Goal: Check status

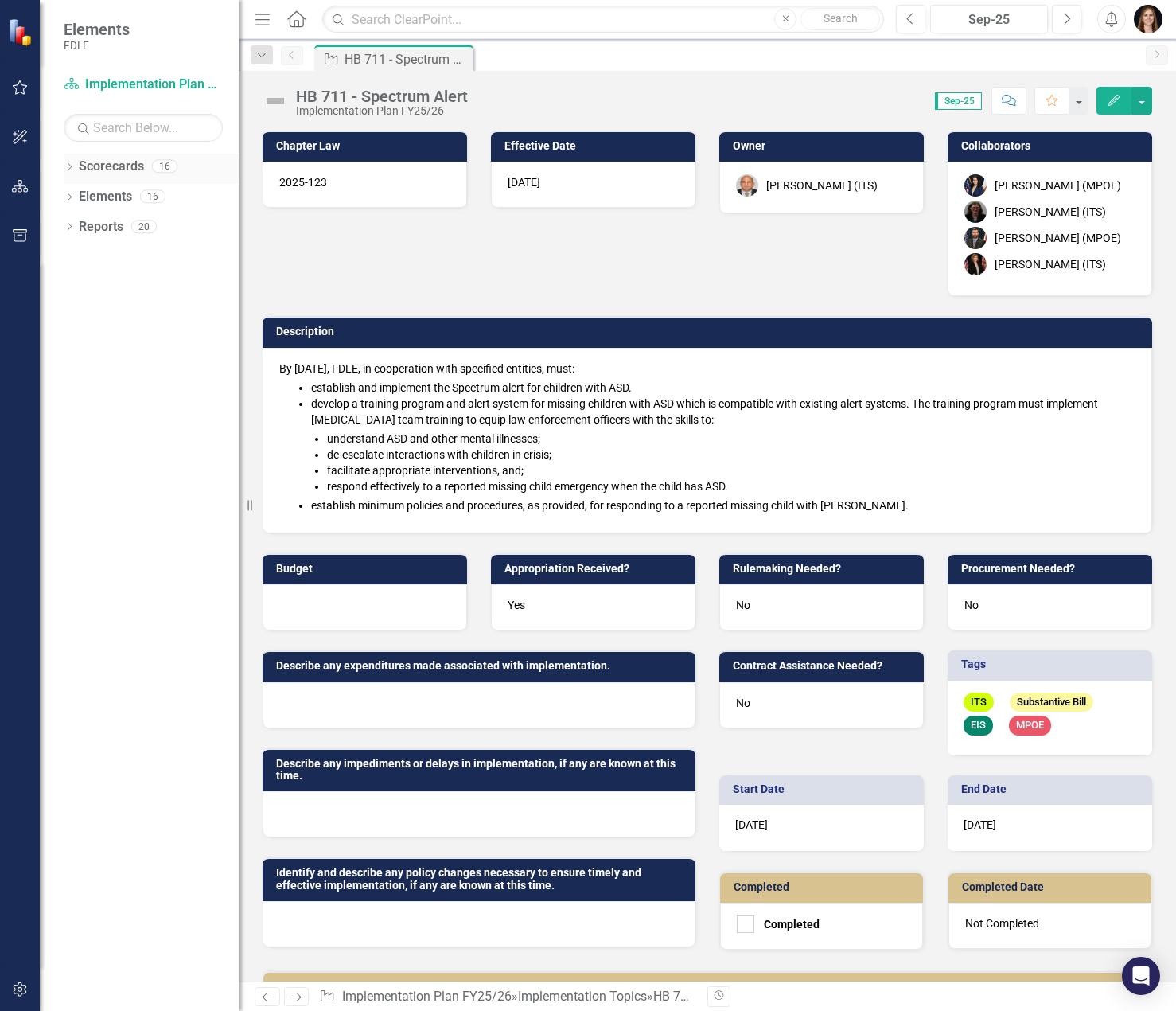
click at [65, 167] on icon "Dropdown" at bounding box center [69, 168] width 11 height 9
click at [79, 196] on icon at bounding box center [78, 195] width 4 height 8
click at [97, 226] on icon "Dropdown" at bounding box center [93, 226] width 12 height 10
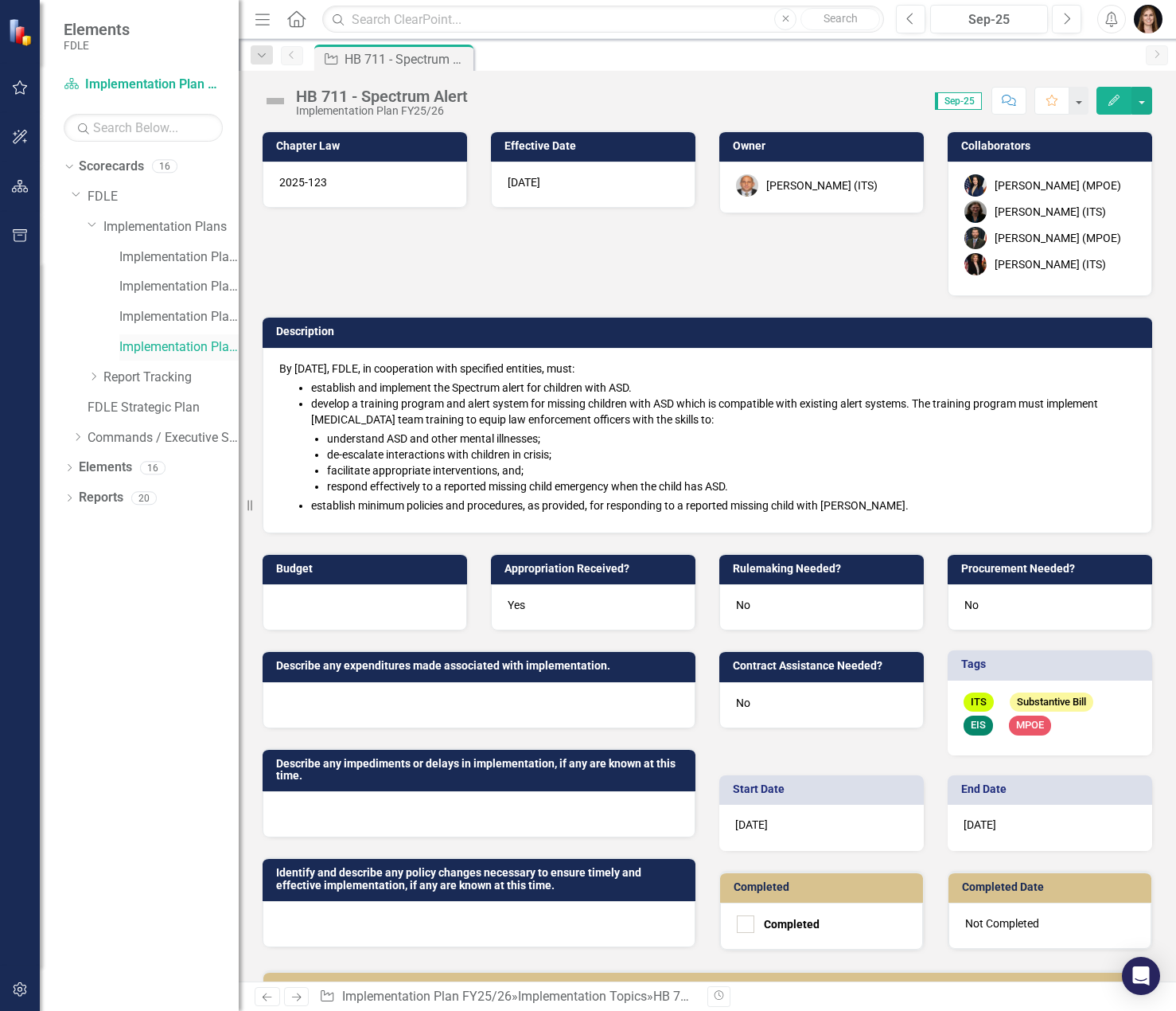
click at [169, 353] on link "Implementation Plan FY25/26" at bounding box center [179, 347] width 120 height 18
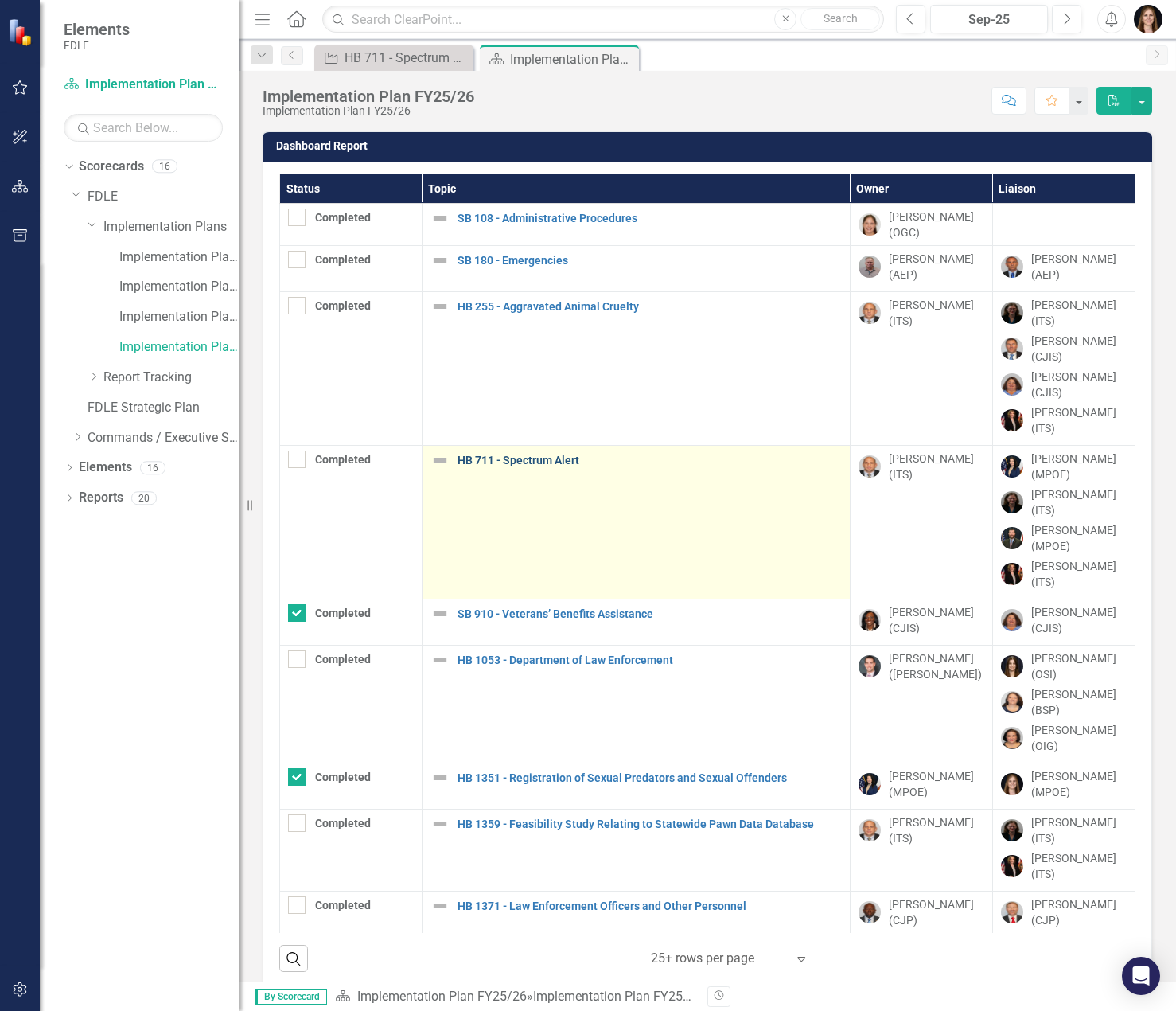
click at [517, 458] on link "HB 711 - Spectrum Alert" at bounding box center [649, 460] width 384 height 12
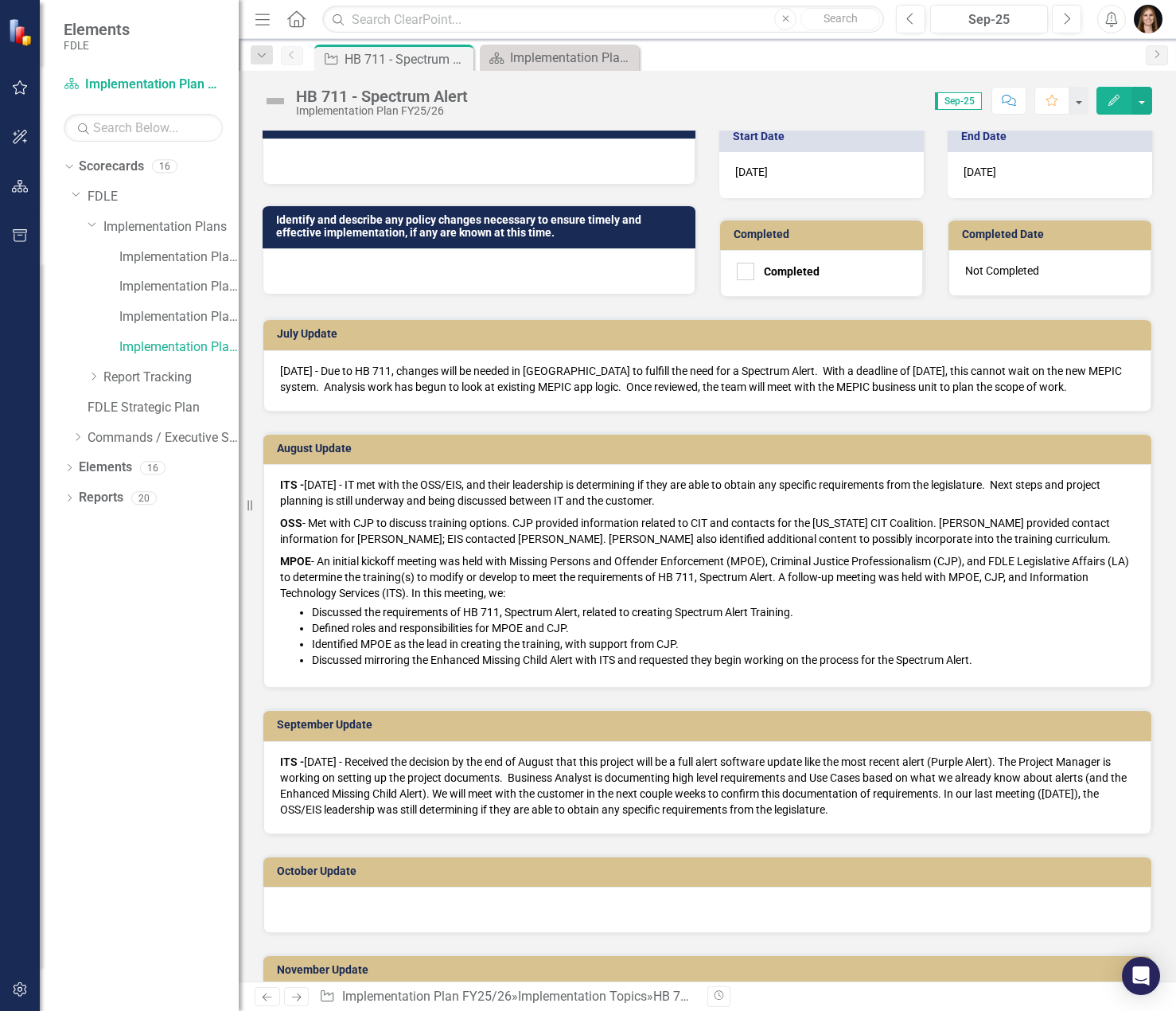
scroll to position [796, 0]
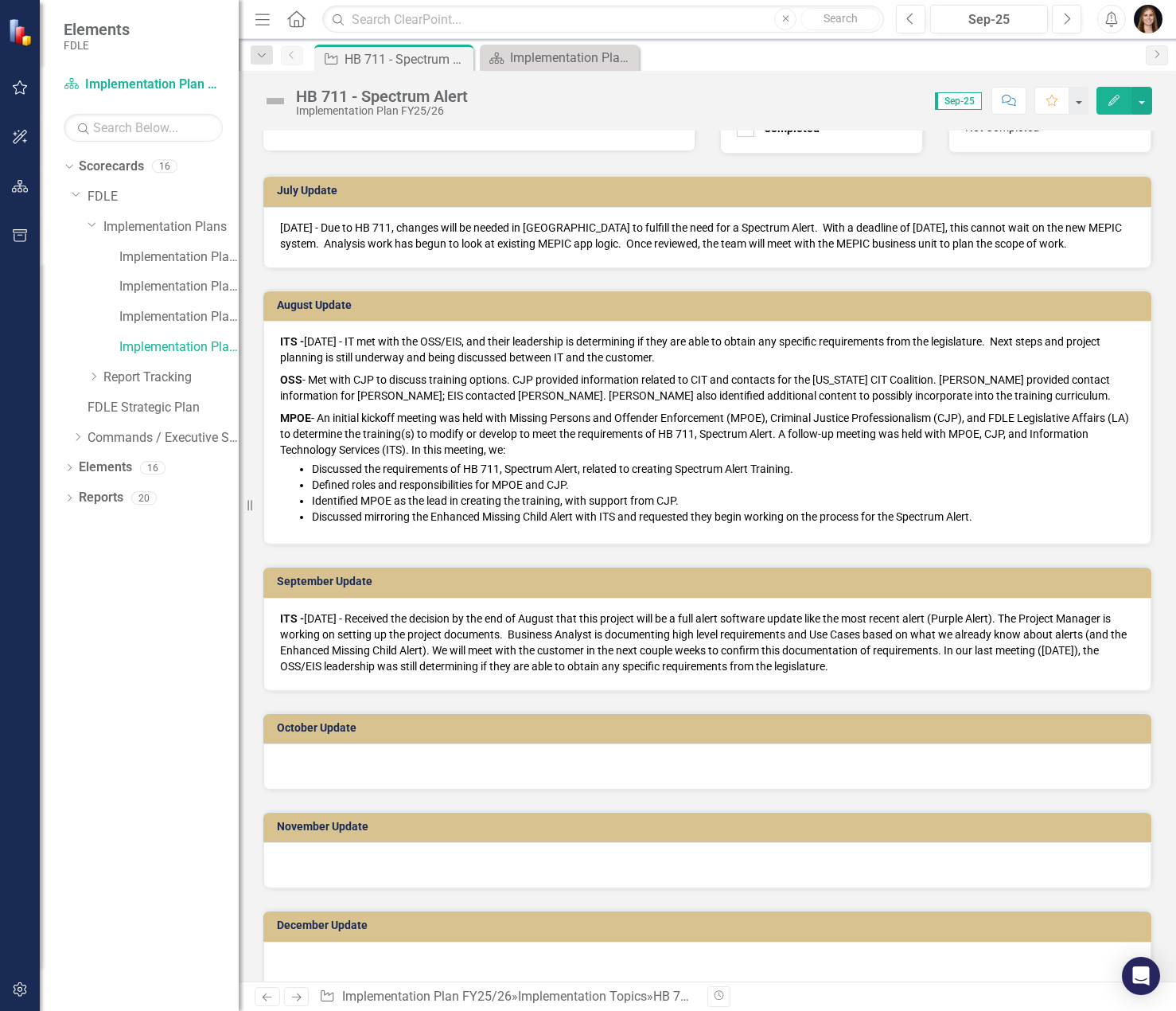
click at [674, 587] on h3 "September Update" at bounding box center [710, 581] width 867 height 12
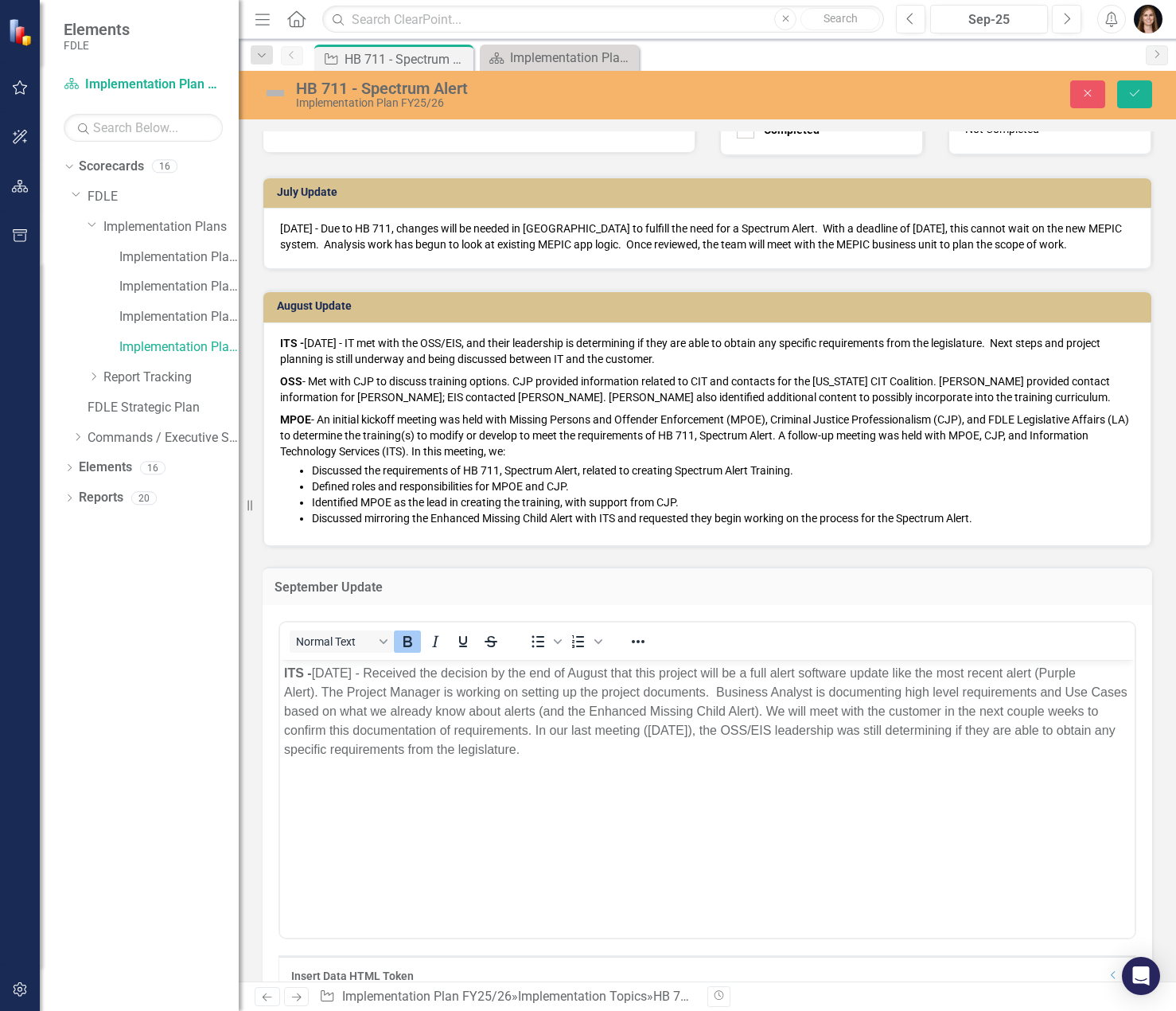
scroll to position [0, 0]
click at [335, 800] on body "ITS - [DATE] - Received the decision by the end of August that this project wil…" at bounding box center [708, 779] width 854 height 238
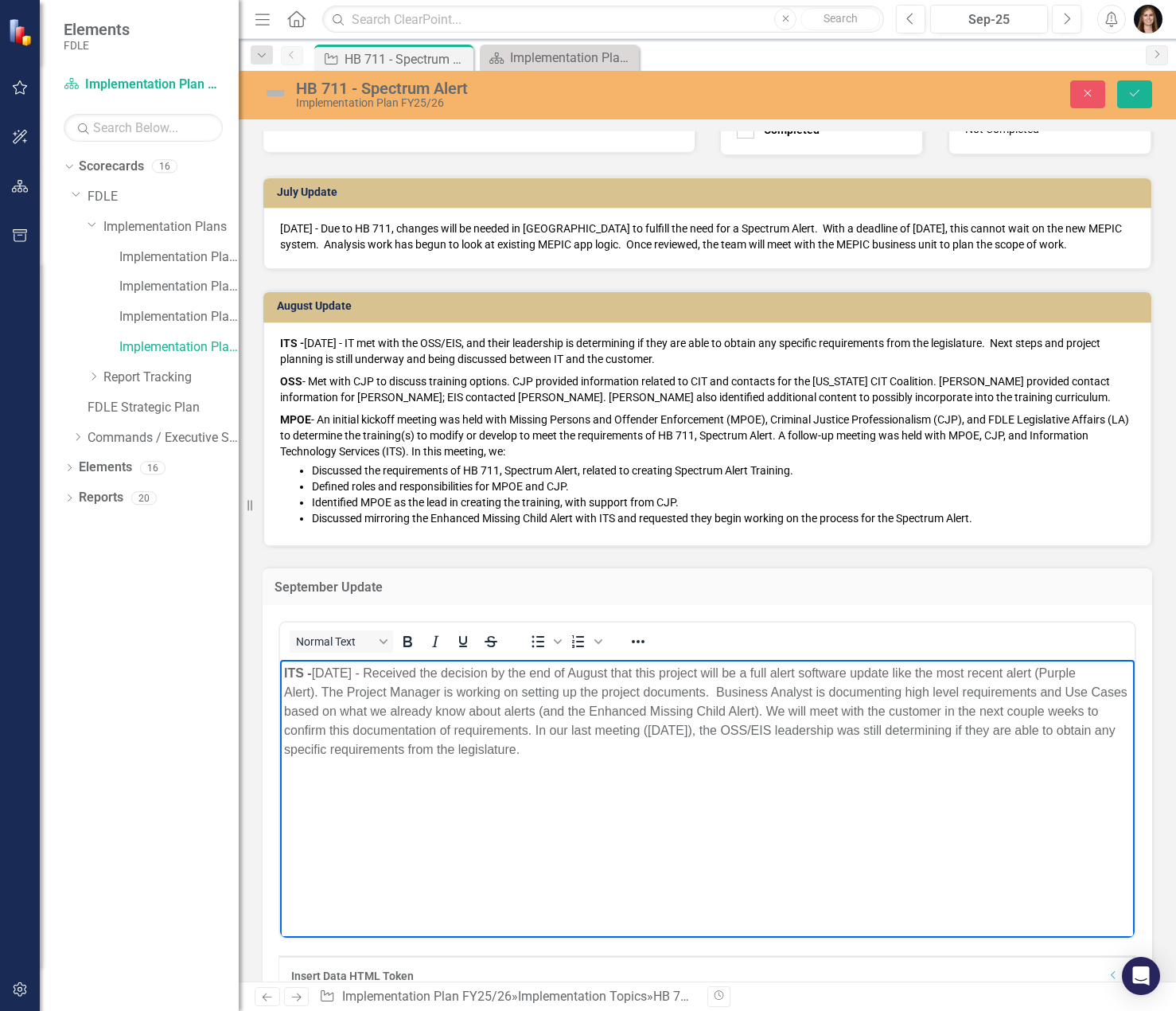
click at [383, 810] on body "ITS - [DATE] - Received the decision by the end of August that this project wil…" at bounding box center [708, 779] width 854 height 238
click at [637, 792] on body "ITS - [DATE] - Received the decision by the end of August that this project wil…" at bounding box center [708, 779] width 854 height 238
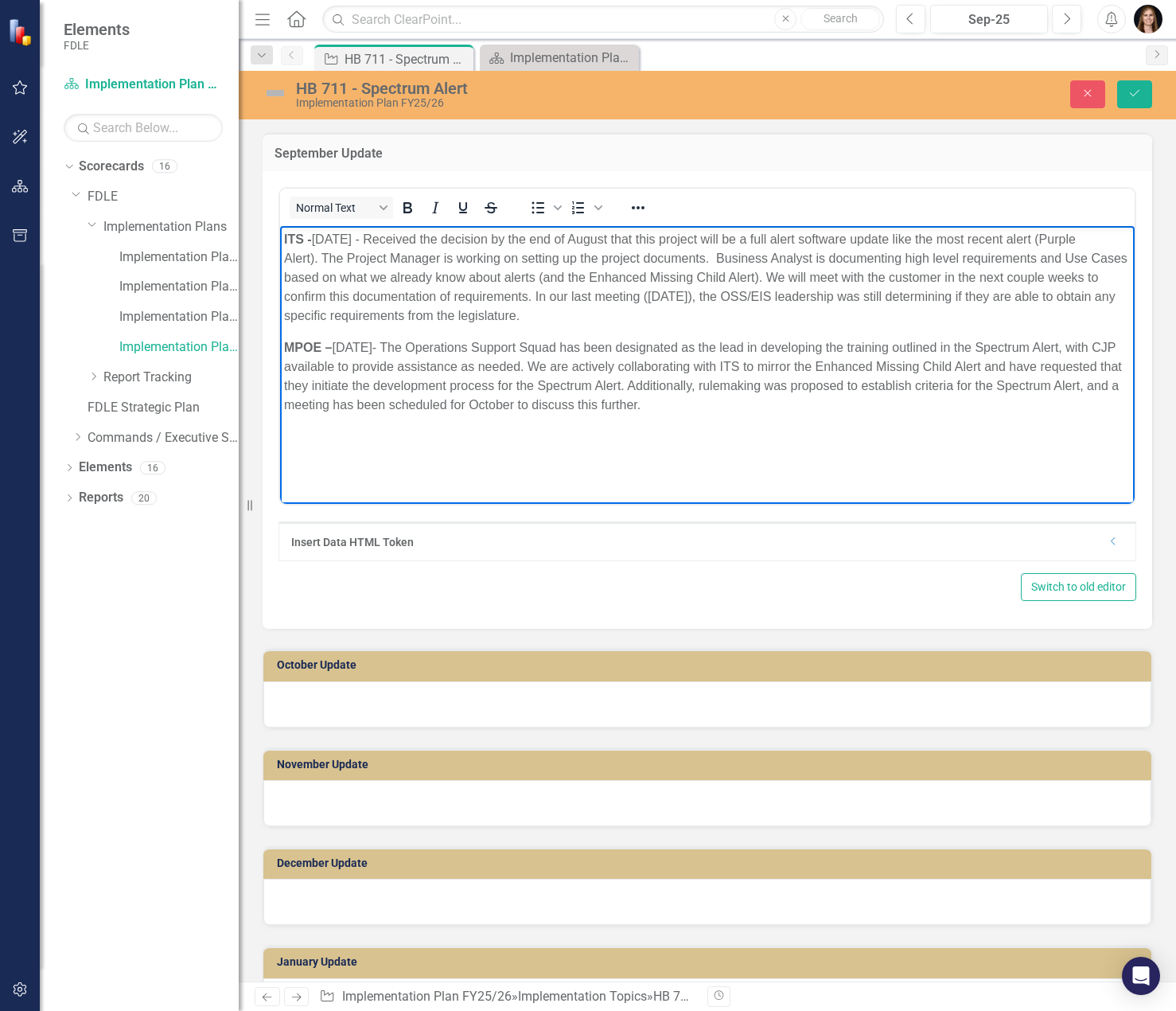
scroll to position [1114, 0]
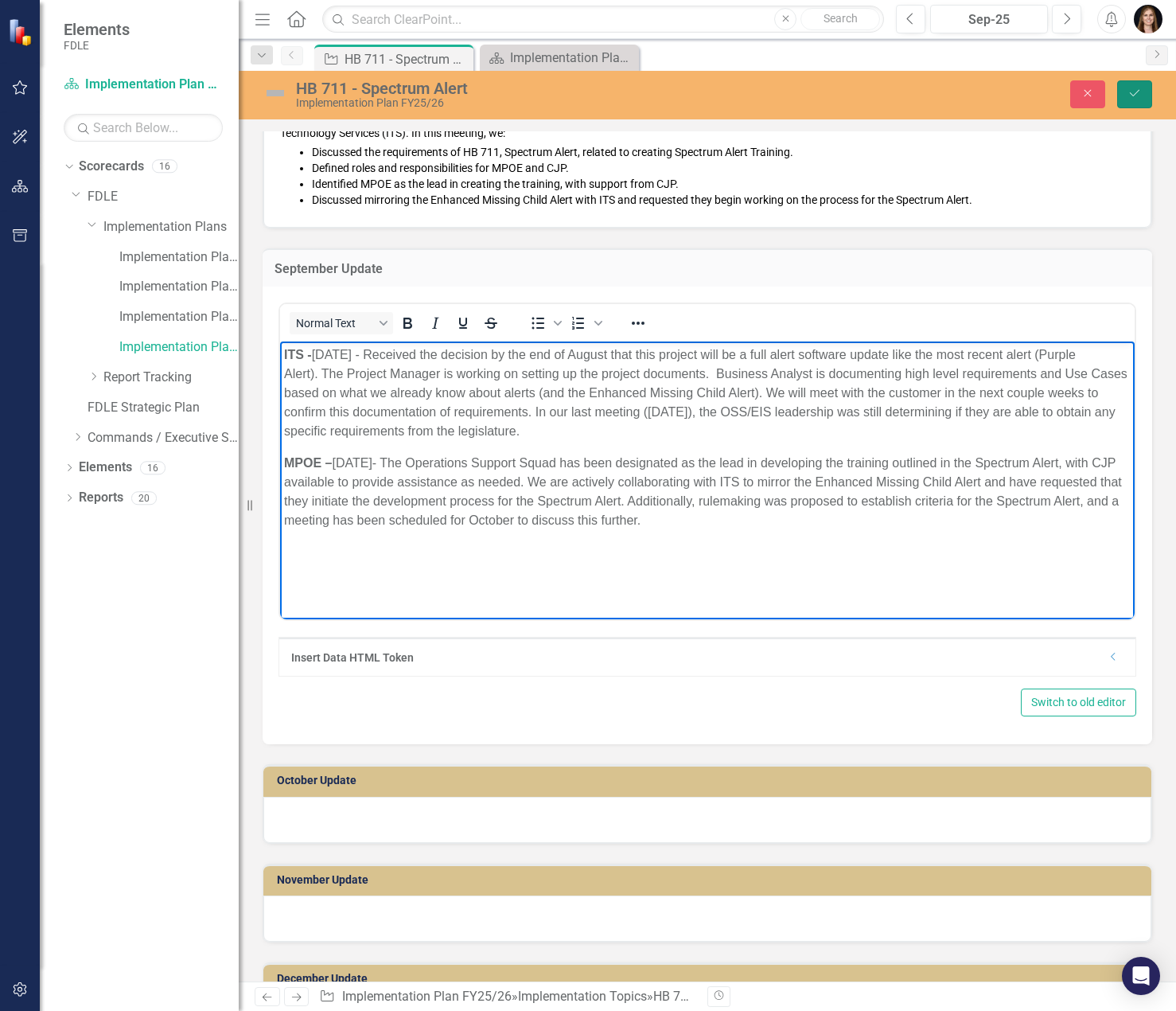
click at [1137, 94] on icon "Save" at bounding box center [1135, 93] width 14 height 11
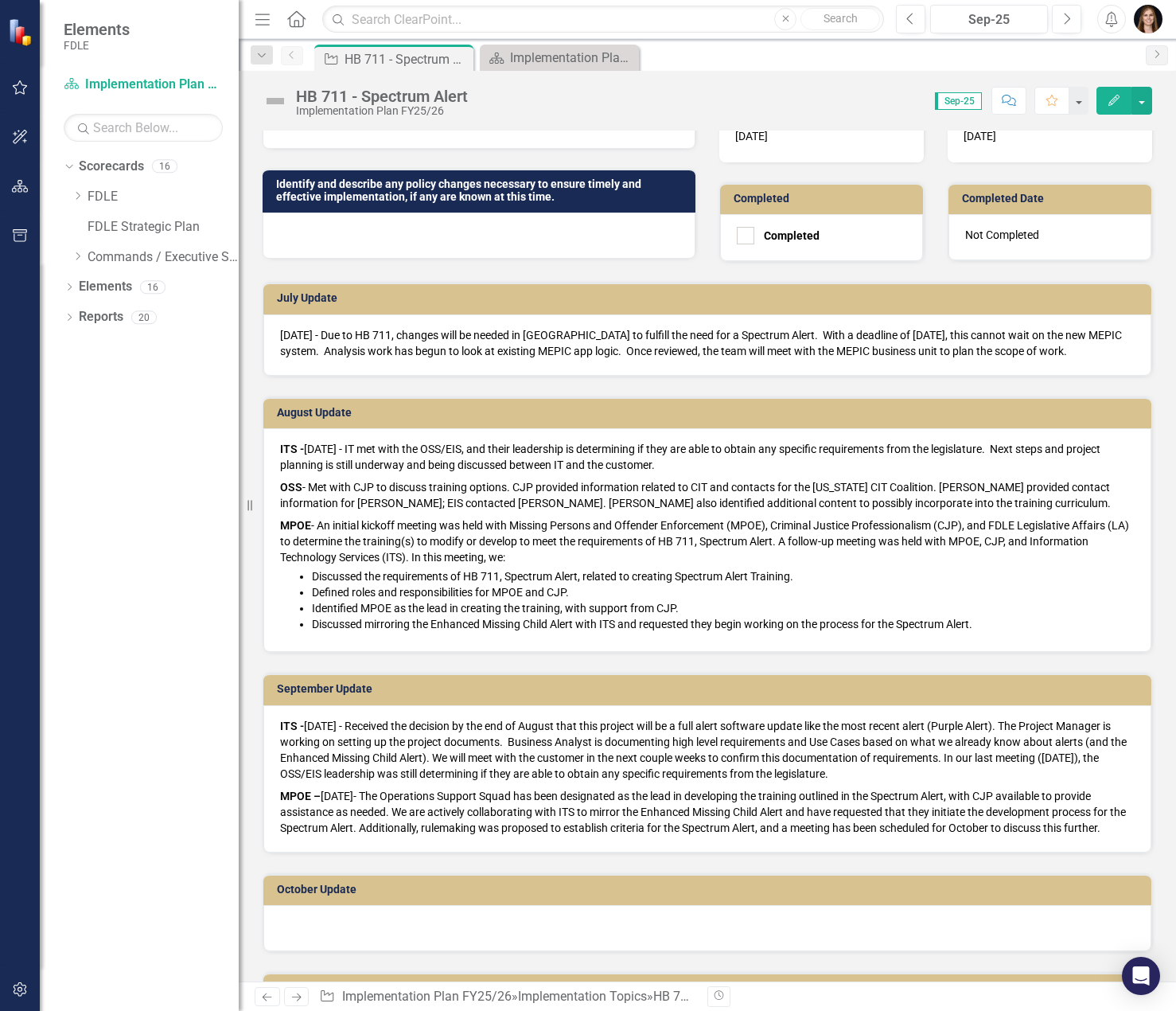
scroll to position [716, 0]
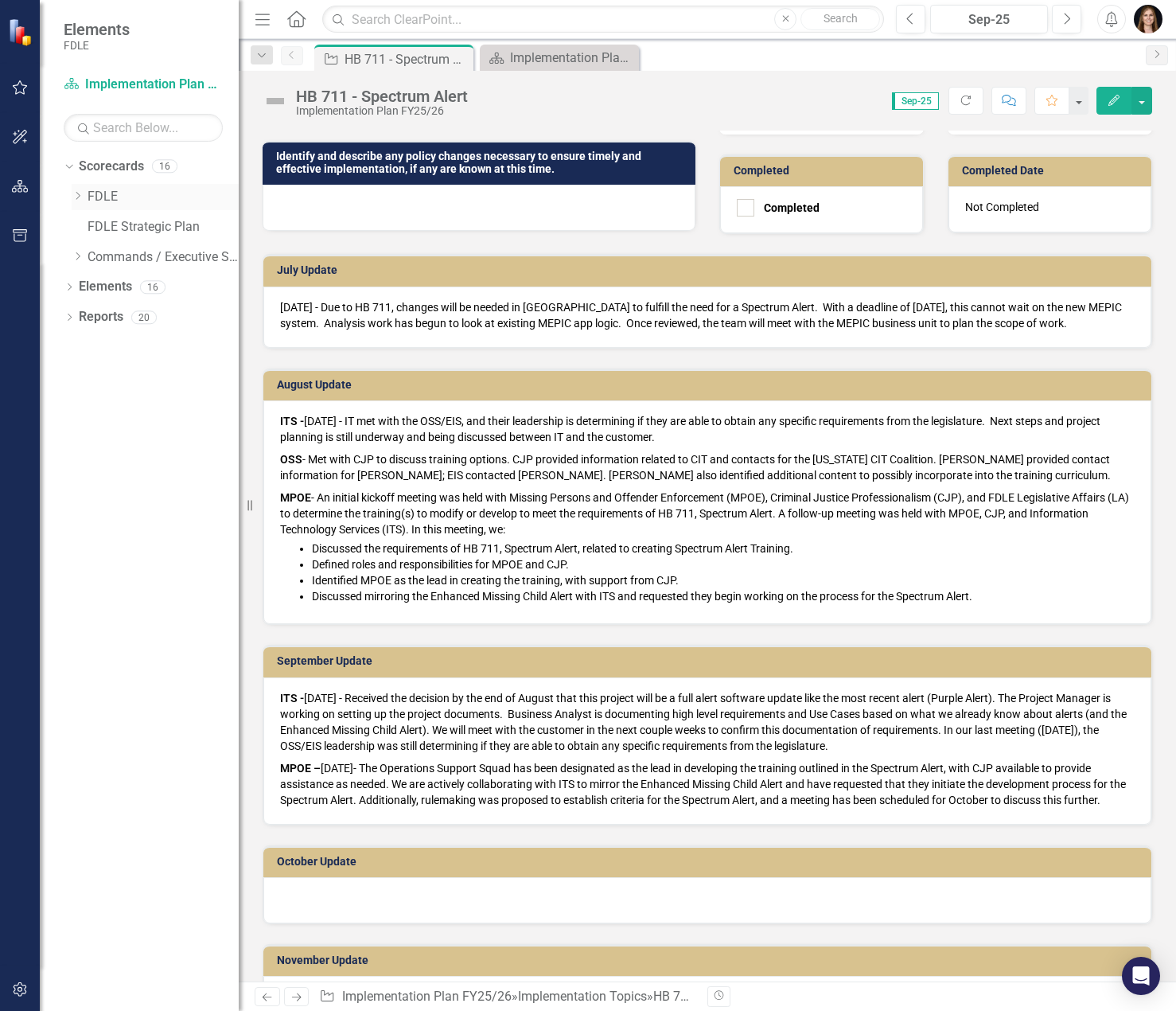
drag, startPoint x: 79, startPoint y: 196, endPoint x: 94, endPoint y: 208, distance: 19.2
click at [79, 196] on icon "Dropdown" at bounding box center [77, 195] width 12 height 10
click at [94, 226] on icon "Dropdown" at bounding box center [93, 226] width 12 height 10
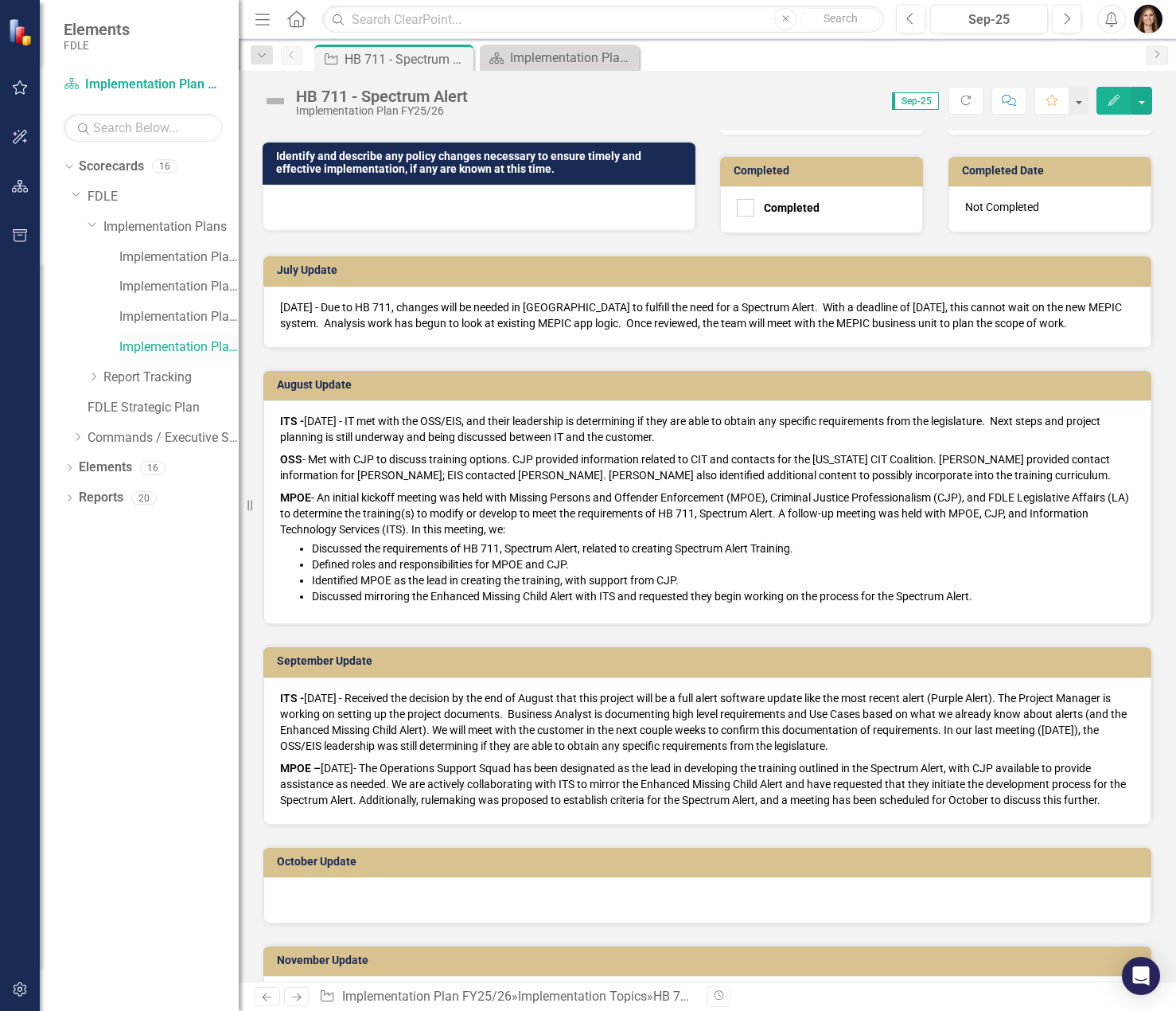
click at [161, 355] on link "Implementation Plan FY25/26" at bounding box center [179, 347] width 120 height 18
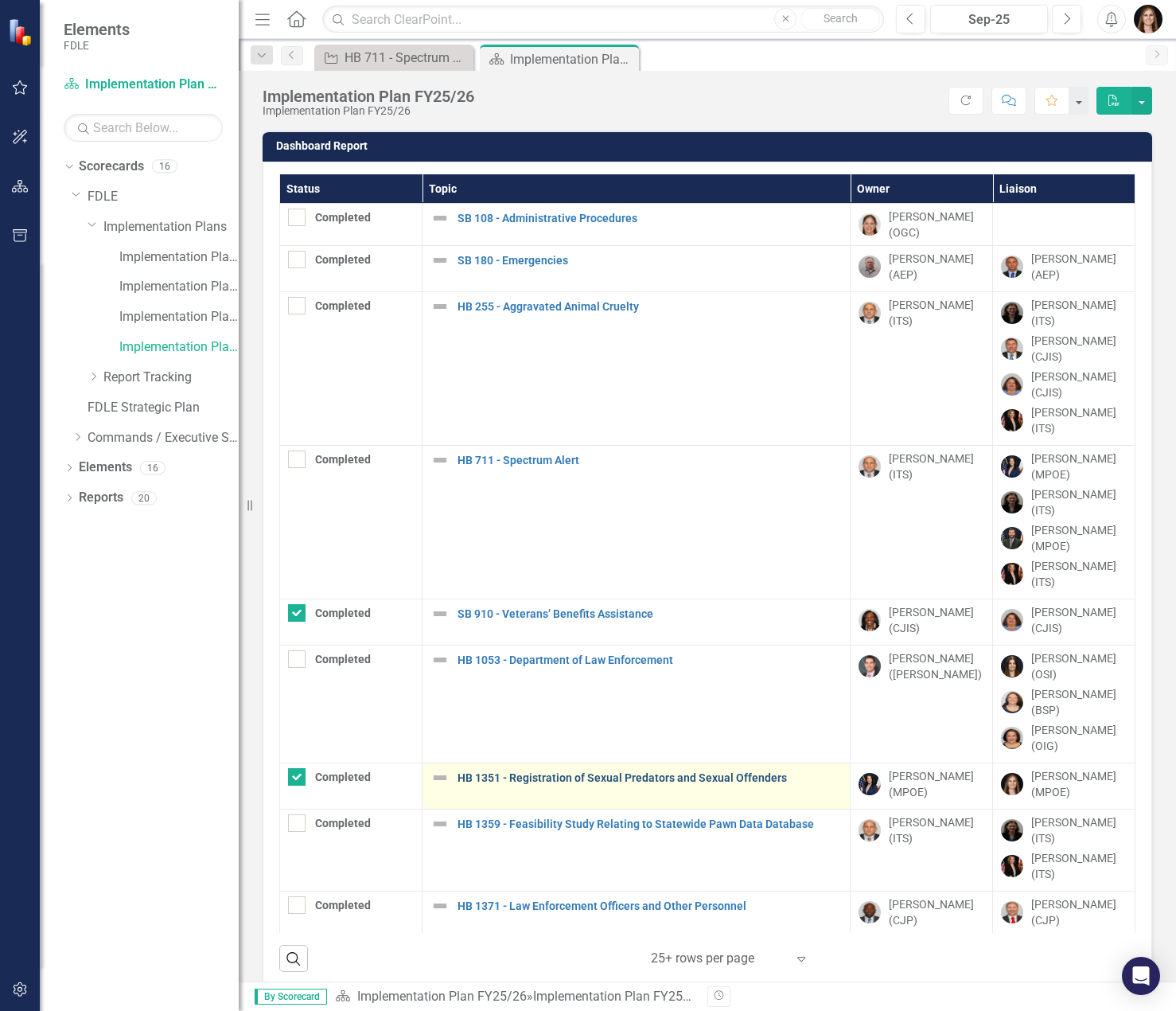
click at [580, 772] on link "HB 1351 - Registration of Sexual Predators and Sexual Offenders" at bounding box center [649, 777] width 384 height 12
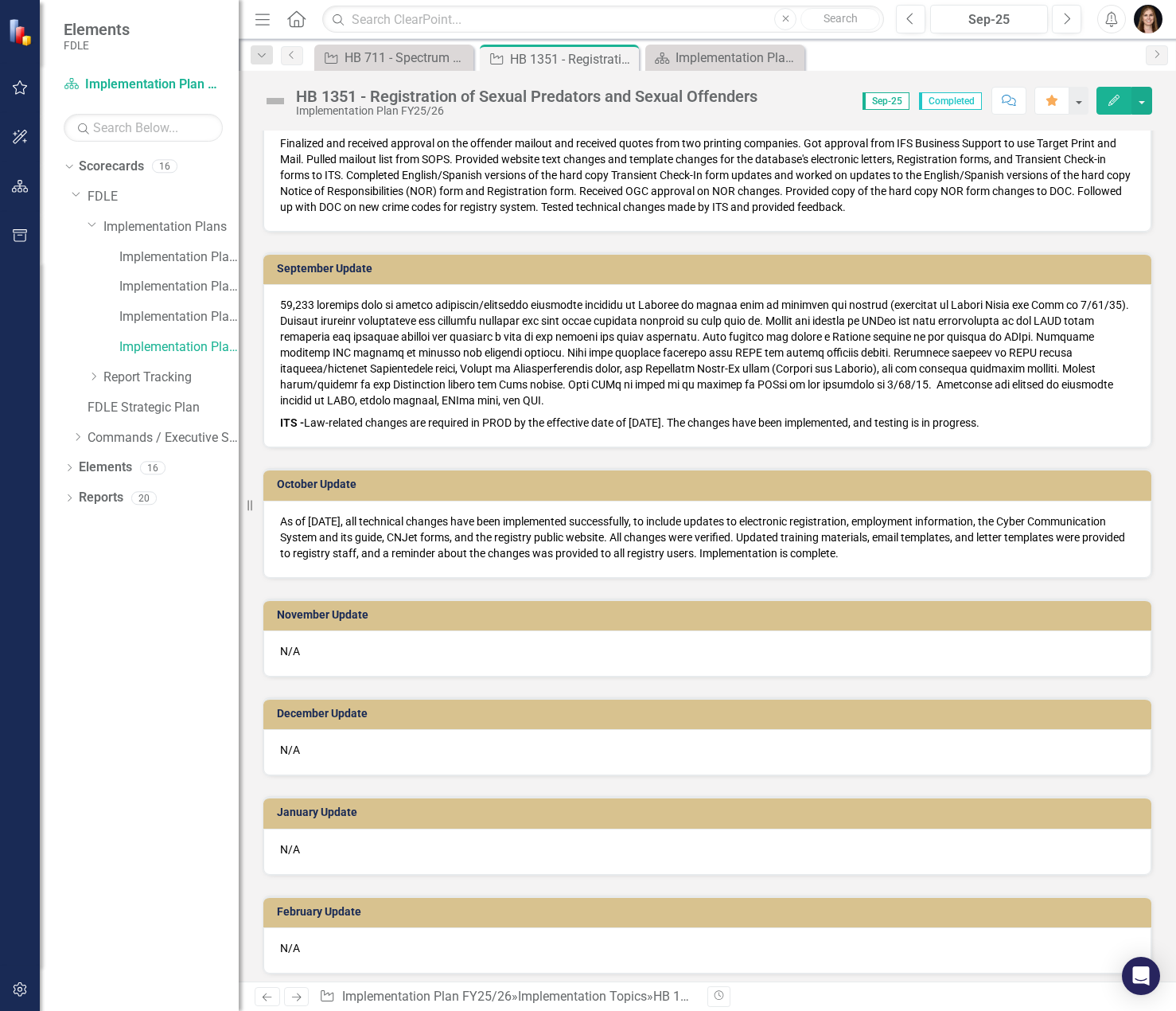
scroll to position [875, 0]
